Goal: Navigation & Orientation: Find specific page/section

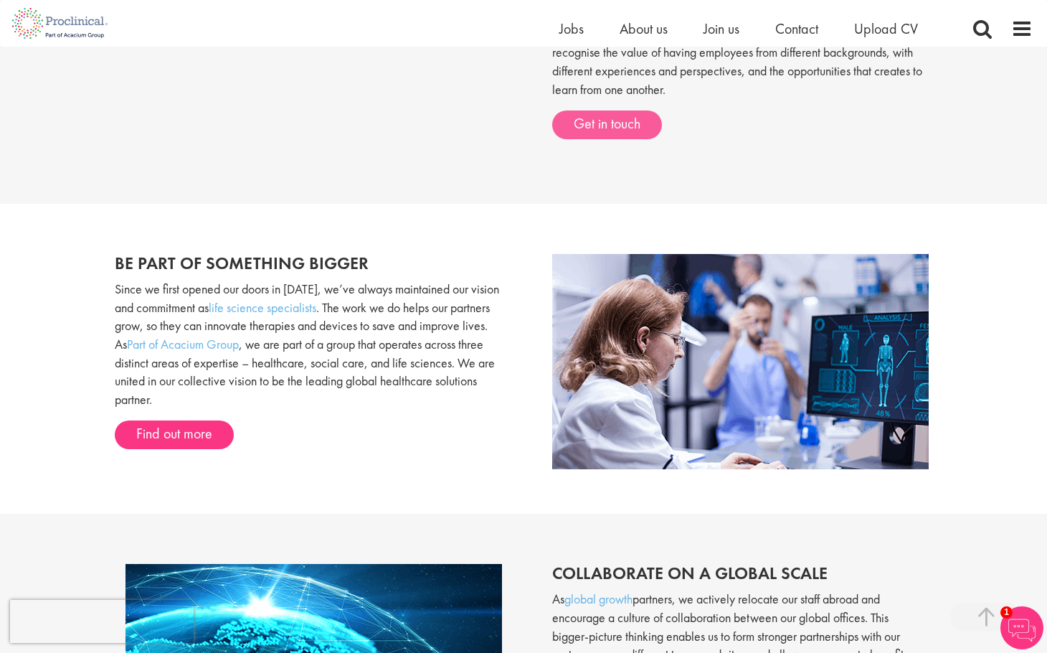
scroll to position [690, 0]
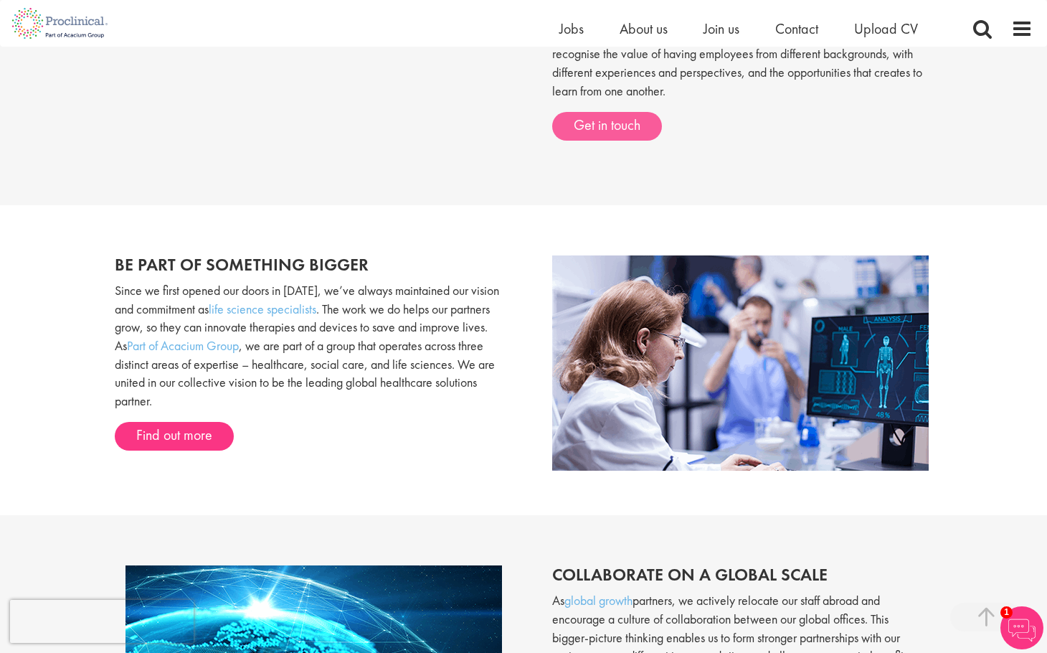
click at [627, 114] on link "Get in touch" at bounding box center [607, 126] width 110 height 29
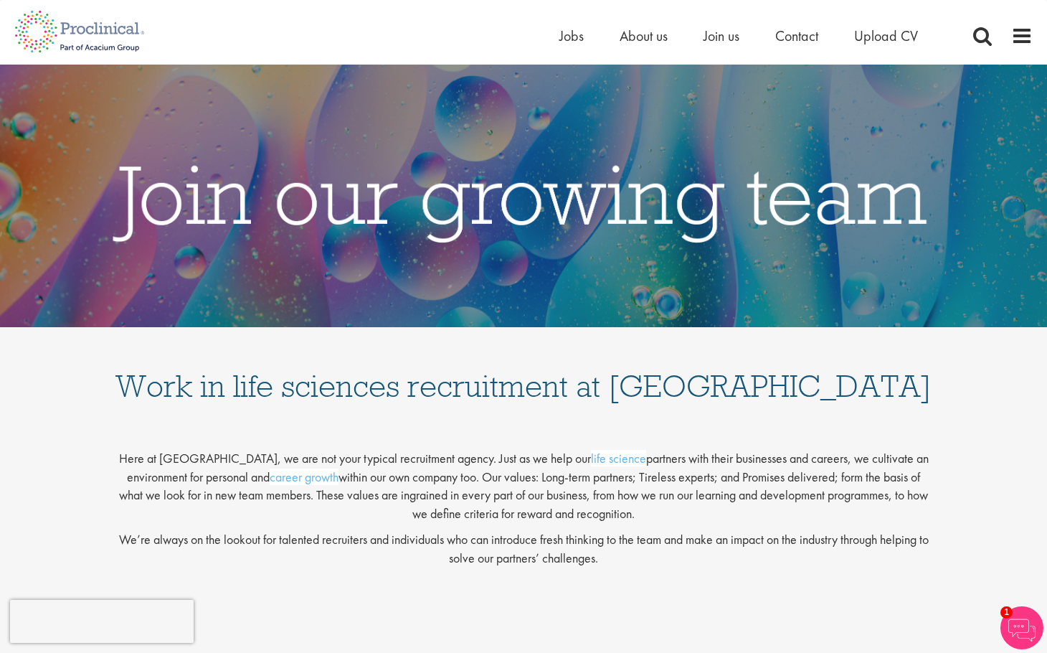
scroll to position [0, 0]
click at [572, 42] on span "Jobs" at bounding box center [571, 36] width 24 height 19
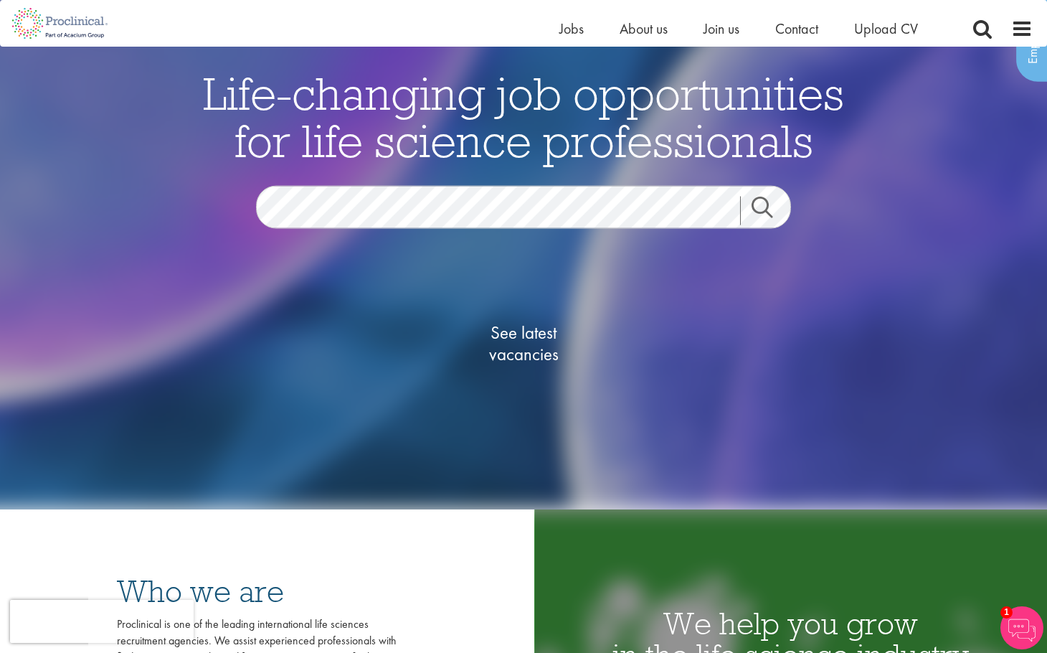
scroll to position [139, 0]
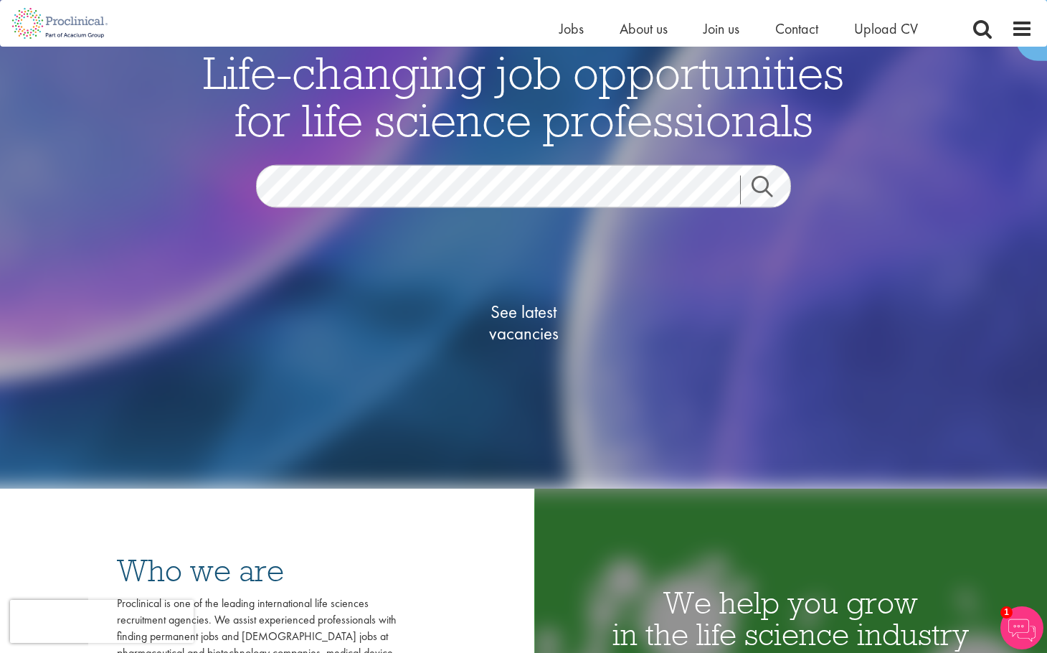
click at [527, 326] on span "See latest vacancies" at bounding box center [523, 322] width 143 height 43
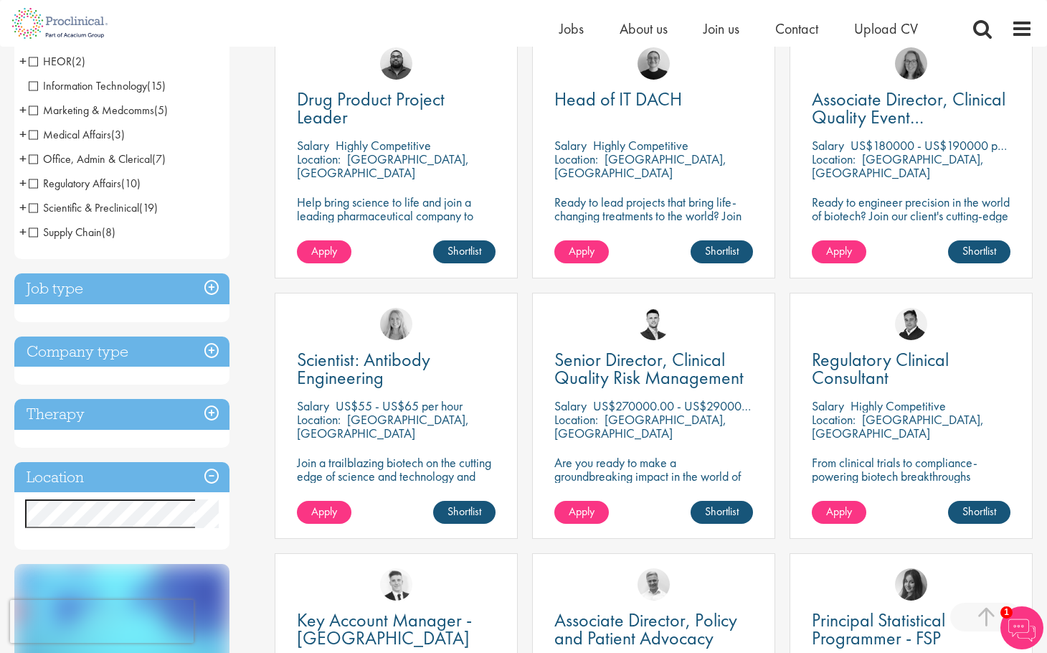
scroll to position [306, 0]
